Goal: Information Seeking & Learning: Learn about a topic

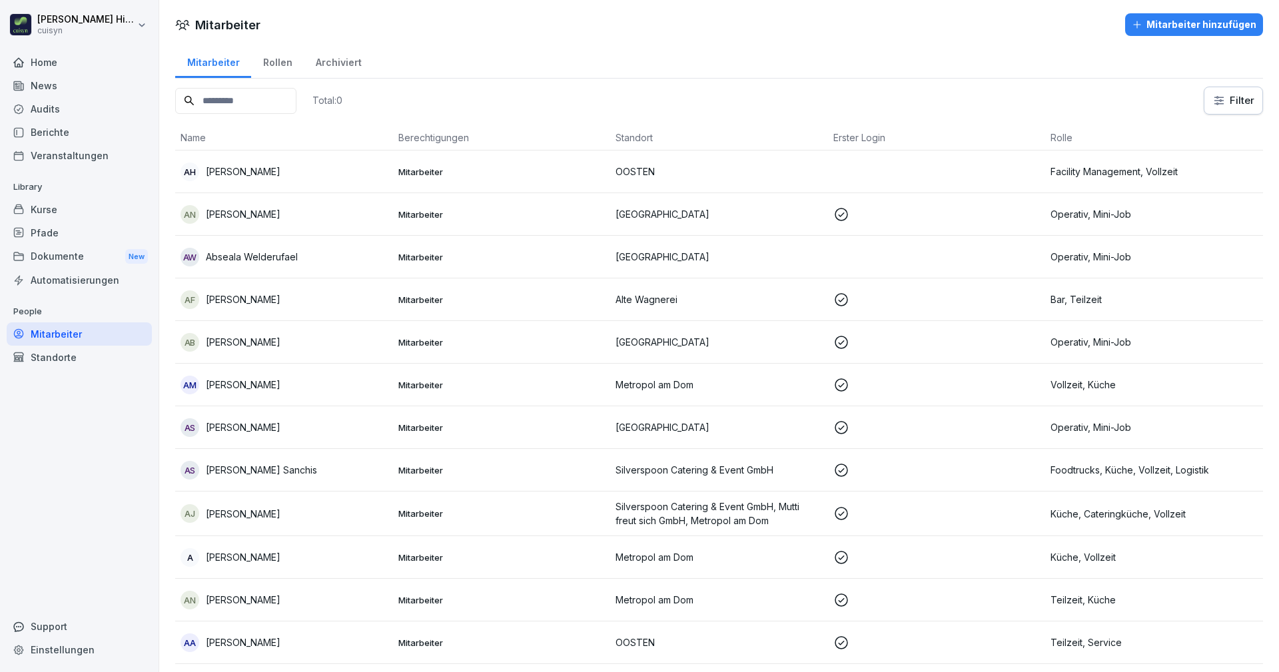
click at [298, 481] on td "AS [PERSON_NAME]" at bounding box center [284, 470] width 218 height 43
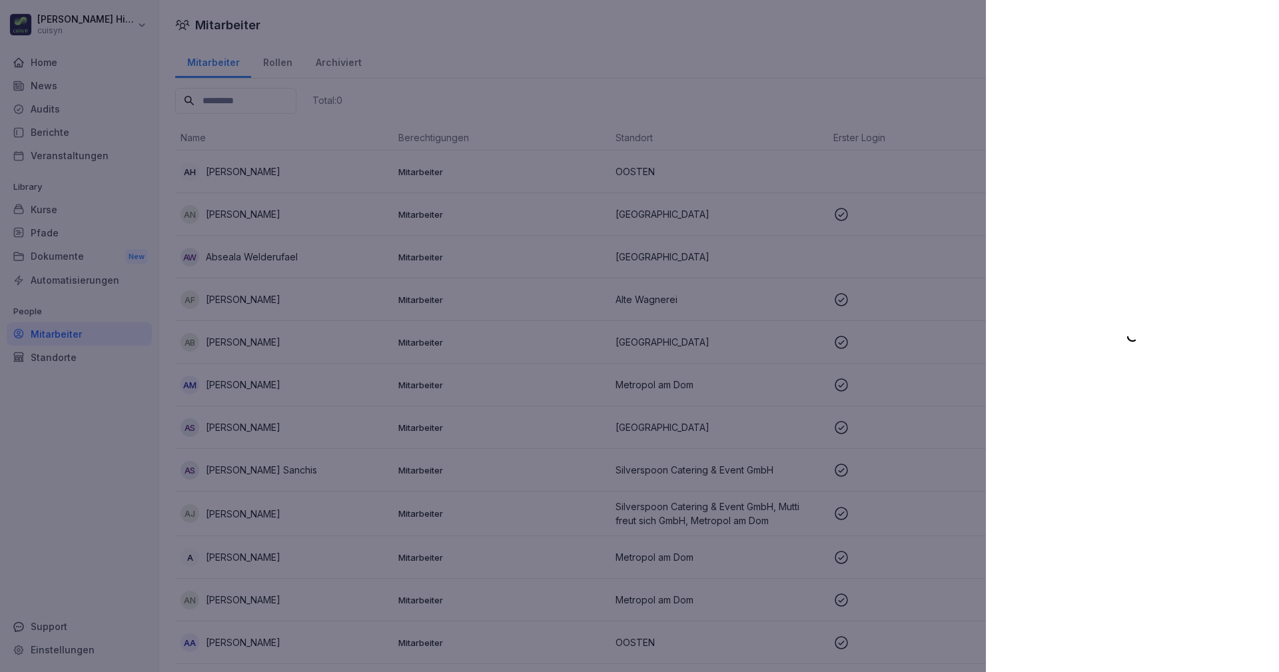
click at [805, 113] on div at bounding box center [639, 336] width 1279 height 672
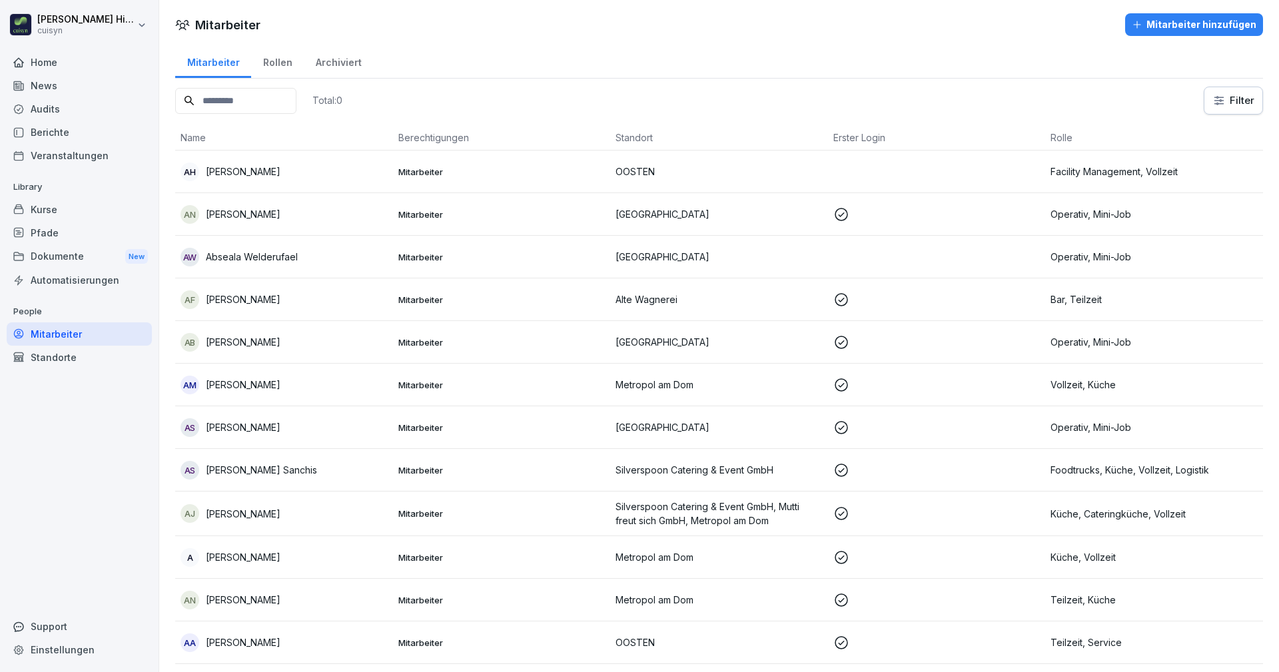
click at [82, 213] on div "Kurse" at bounding box center [79, 209] width 145 height 23
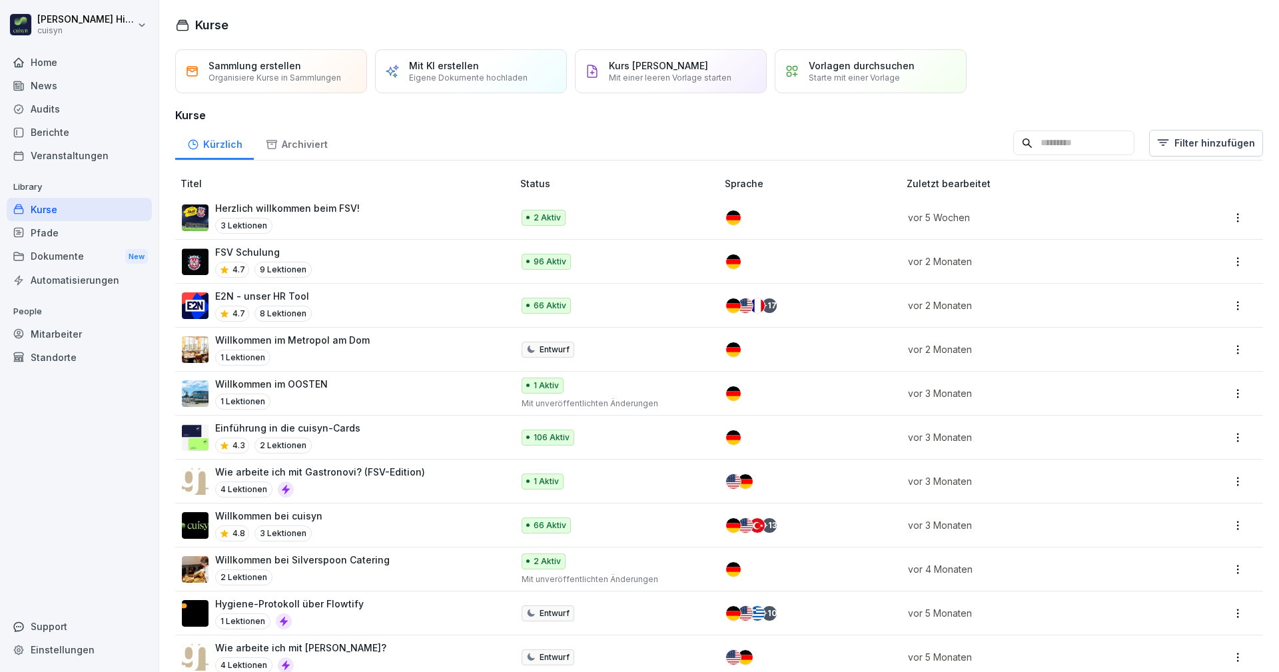
click at [875, 80] on p "Starte mit einer Vorlage" at bounding box center [854, 78] width 91 height 10
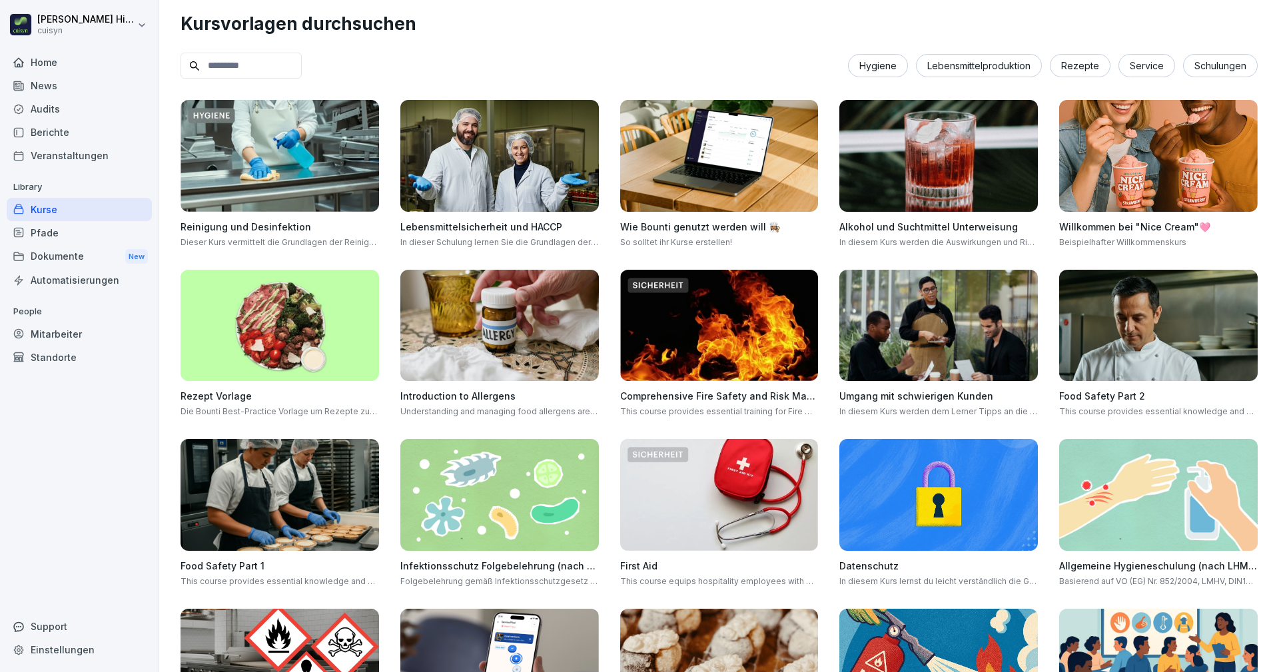
click at [898, 56] on div "Hygiene Lebensmittelproduktion Rezepte Service Schulungen" at bounding box center [1053, 65] width 410 height 23
click at [889, 63] on div "Hygiene" at bounding box center [878, 65] width 60 height 23
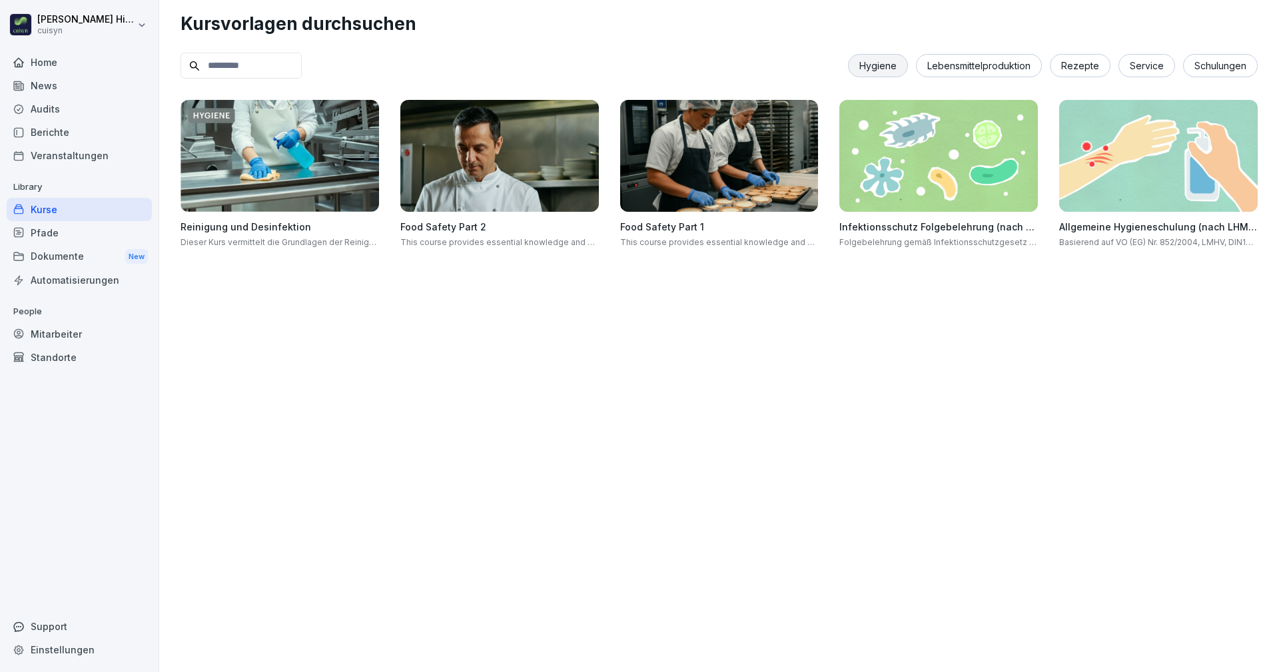
click at [83, 210] on div "Kurse" at bounding box center [79, 209] width 145 height 23
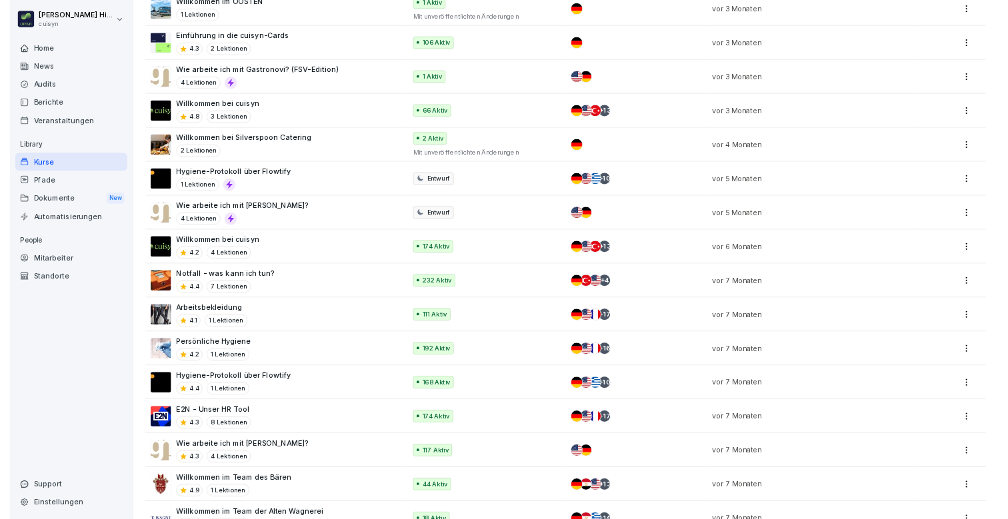
scroll to position [423, 0]
